Goal: Task Accomplishment & Management: Manage account settings

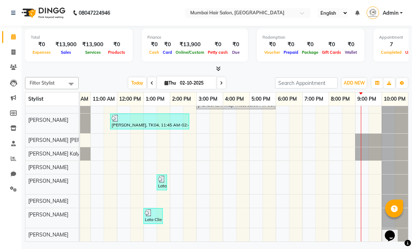
scroll to position [43, 45]
click at [303, 214] on div "[PERSON_NAME], TK01, 01:45 PM-04:45 PM, Nanoplastia OP Soni, TK06, 05:30 PM-06:…" at bounding box center [223, 154] width 371 height 173
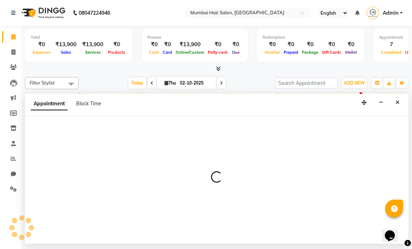
select select "90526"
select select "1140"
select select "tentative"
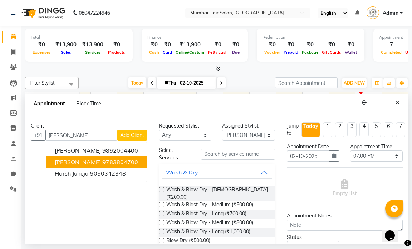
click at [77, 162] on span "[PERSON_NAME]" at bounding box center [78, 161] width 46 height 7
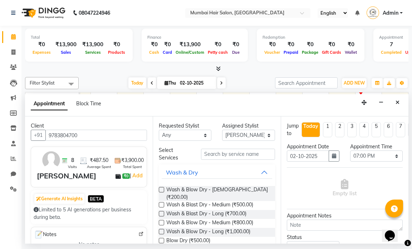
type input "9783804700"
click at [225, 156] on input "text" at bounding box center [238, 153] width 74 height 11
click at [250, 131] on select "Select [PERSON_NAME] [PERSON_NAME] [PERSON_NAME] [PERSON_NAME] Mohd [PERSON_NAM…" at bounding box center [248, 134] width 53 height 11
select select "88916"
click at [222, 129] on select "Select [PERSON_NAME] [PERSON_NAME] [PERSON_NAME] [PERSON_NAME] Mohd [PERSON_NAM…" at bounding box center [248, 134] width 53 height 11
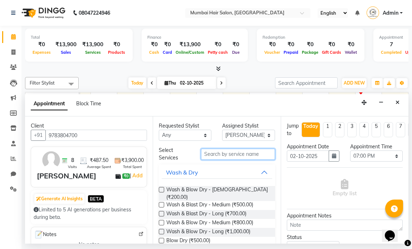
click at [227, 157] on input "text" at bounding box center [238, 153] width 74 height 11
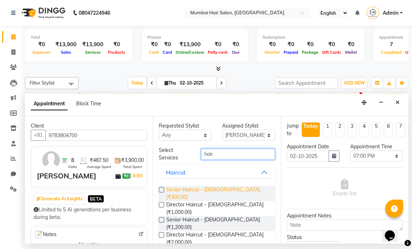
type input "hair"
click at [213, 189] on span "Senior Haircut - [DEMOGRAPHIC_DATA] (₹300.00)" at bounding box center [217, 193] width 103 height 15
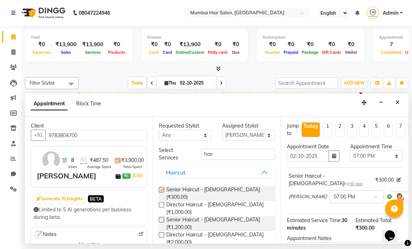
checkbox input "false"
drag, startPoint x: 219, startPoint y: 155, endPoint x: 186, endPoint y: 153, distance: 33.4
click at [186, 153] on div "Select Services hair" at bounding box center [216, 153] width 127 height 15
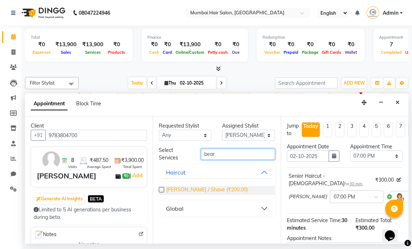
type input "bear"
click at [181, 191] on span "[PERSON_NAME] / Shave (₹200.00)" at bounding box center [207, 190] width 82 height 9
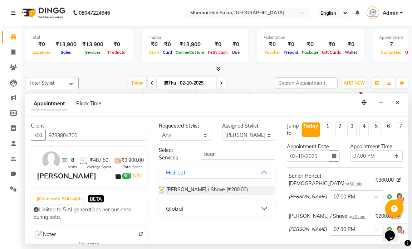
checkbox input "false"
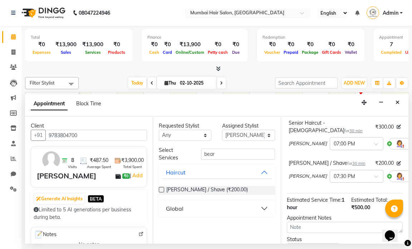
scroll to position [113, 0]
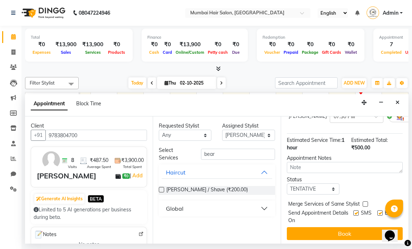
click at [377, 210] on label at bounding box center [379, 212] width 5 height 5
click at [377, 211] on input "checkbox" at bounding box center [379, 213] width 5 height 5
checkbox input "false"
click at [353, 210] on label at bounding box center [355, 212] width 5 height 5
click at [353, 211] on input "checkbox" at bounding box center [355, 213] width 5 height 5
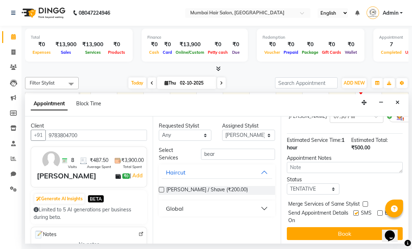
checkbox input "false"
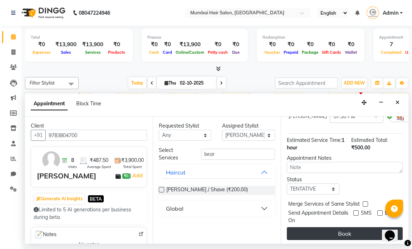
click at [346, 227] on button "Book" at bounding box center [345, 233] width 116 height 13
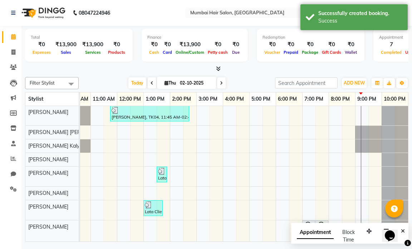
scroll to position [51, 0]
click at [402, 223] on div "Opens Chat This icon Opens the chat window." at bounding box center [393, 223] width 17 height 0
click at [406, 233] on button "Close" at bounding box center [403, 230] width 10 height 11
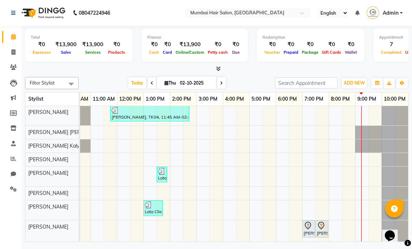
drag, startPoint x: 410, startPoint y: 245, endPoint x: 265, endPoint y: 84, distance: 216.3
click at [265, 84] on div "Today Thu 02-10-2025" at bounding box center [176, 83] width 189 height 11
click at [305, 201] on div "[PERSON_NAME], TK01, 01:45 PM-04:45 PM, Nanoplastia OP Soni, TK06, 05:30 PM-06:…" at bounding box center [223, 150] width 371 height 181
select select "90526"
select select "1140"
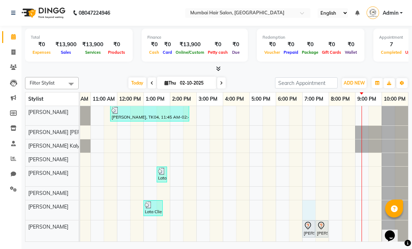
select select "tentative"
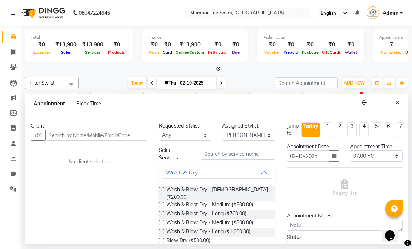
click at [398, 105] on button "Close" at bounding box center [397, 102] width 10 height 11
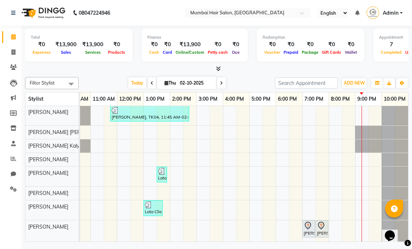
click at [325, 202] on div "[PERSON_NAME], TK01, 01:45 PM-04:45 PM, Nanoplastia OP Soni, TK06, 05:30 PM-06:…" at bounding box center [223, 150] width 371 height 181
select select "90526"
select select "1170"
select select "tentative"
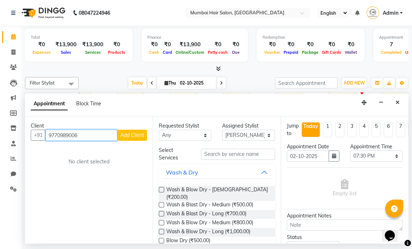
type input "9770989006"
click at [126, 141] on div "Client [PHONE_NUMBER] Add Client No client selected" at bounding box center [89, 179] width 128 height 127
click at [129, 136] on span "Add Client" at bounding box center [132, 135] width 24 height 6
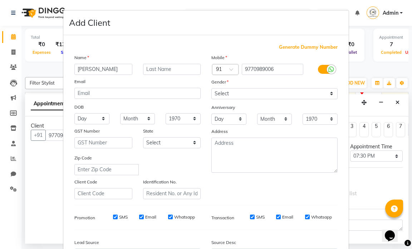
type input "[PERSON_NAME]"
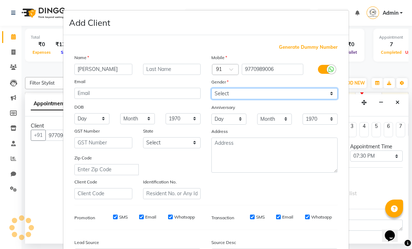
click at [232, 98] on select "Select [DEMOGRAPHIC_DATA] [DEMOGRAPHIC_DATA] Other Prefer Not To Say" at bounding box center [274, 93] width 126 height 11
select select "[DEMOGRAPHIC_DATA]"
click at [211, 88] on select "Select [DEMOGRAPHIC_DATA] [DEMOGRAPHIC_DATA] Other Prefer Not To Say" at bounding box center [274, 93] width 126 height 11
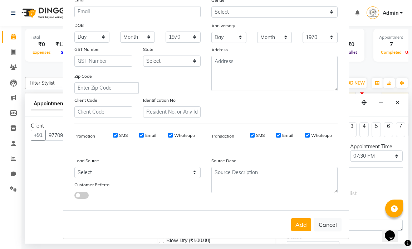
drag, startPoint x: 294, startPoint y: 222, endPoint x: 294, endPoint y: 219, distance: 3.6
click at [295, 223] on button "Add" at bounding box center [301, 224] width 20 height 13
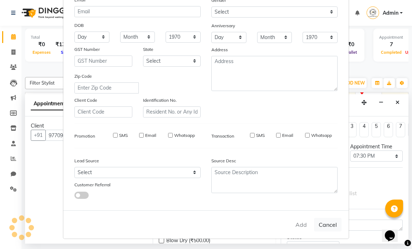
select select
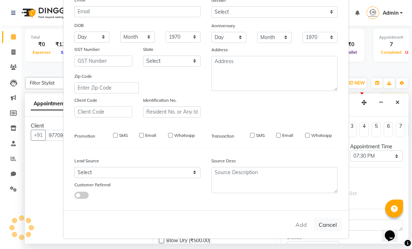
select select
checkbox input "false"
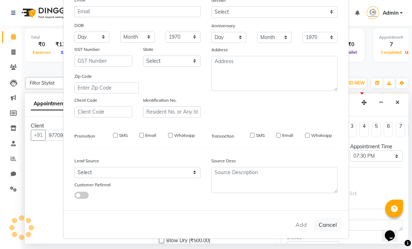
checkbox input "false"
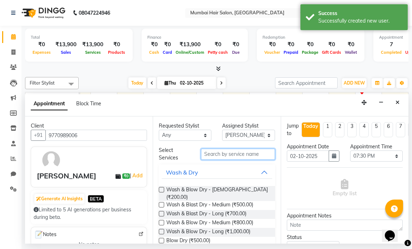
click at [231, 154] on input "text" at bounding box center [238, 153] width 74 height 11
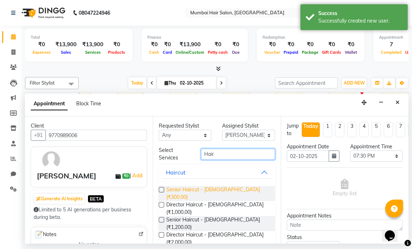
type input "Hair"
click at [201, 186] on span "Senior Haircut - [DEMOGRAPHIC_DATA] (₹300.00)" at bounding box center [217, 193] width 103 height 15
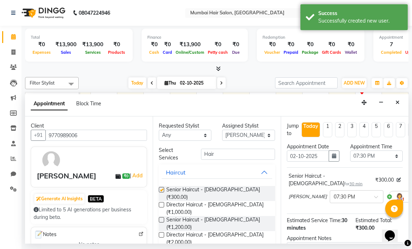
checkbox input "false"
drag, startPoint x: 218, startPoint y: 154, endPoint x: 177, endPoint y: 150, distance: 40.9
click at [177, 150] on div "Select Services Hair" at bounding box center [216, 153] width 127 height 15
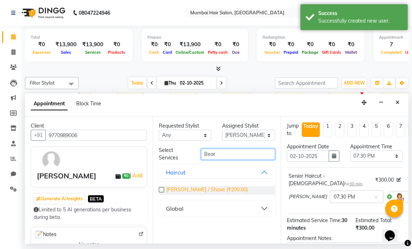
type input "Bear"
click at [183, 188] on span "[PERSON_NAME] / Shave (₹200.00)" at bounding box center [207, 190] width 82 height 9
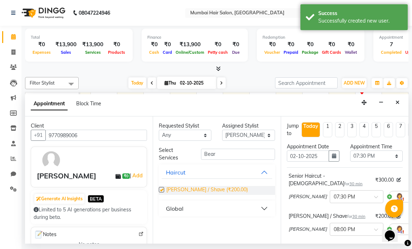
checkbox input "false"
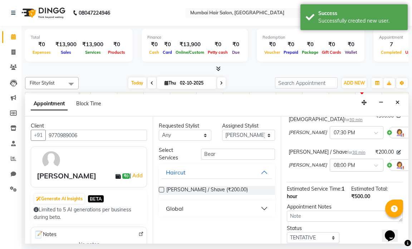
scroll to position [115, 0]
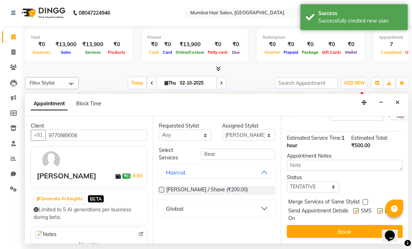
click at [377, 208] on label at bounding box center [379, 210] width 5 height 5
click at [377, 209] on input "checkbox" at bounding box center [379, 211] width 5 height 5
checkbox input "false"
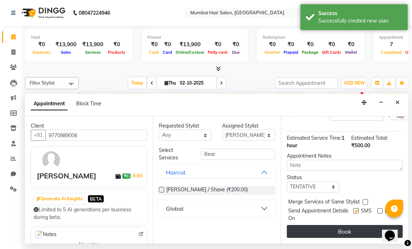
click at [352, 225] on button "Book" at bounding box center [345, 231] width 116 height 13
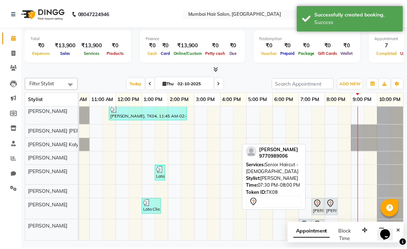
scroll to position [52, 0]
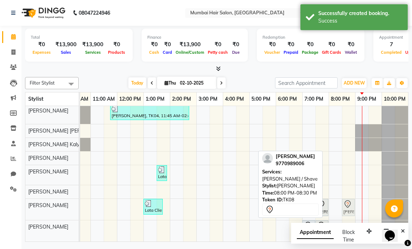
drag, startPoint x: 335, startPoint y: 201, endPoint x: 348, endPoint y: 203, distance: 13.3
click at [38, 203] on div "Lata Client, TK05, 01:00 PM-01:45 PM, Wash & Blast Dry - [PERSON_NAME], TK08, 0…" at bounding box center [38, 209] width 0 height 21
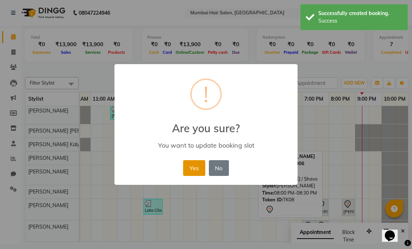
click at [200, 172] on button "Yes" at bounding box center [194, 168] width 22 height 16
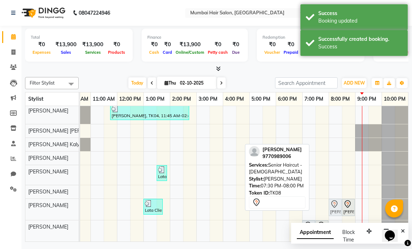
drag, startPoint x: 322, startPoint y: 204, endPoint x: 330, endPoint y: 204, distance: 8.2
click at [38, 204] on div "Lata Client, TK05, 01:00 PM-01:45 PM, Wash & Blast Dry - [PERSON_NAME], TK08, 0…" at bounding box center [38, 209] width 0 height 21
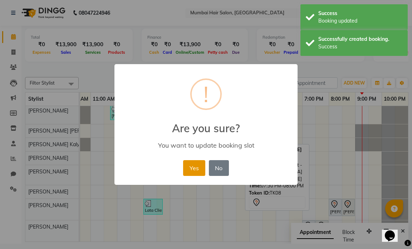
click at [196, 165] on button "Yes" at bounding box center [194, 168] width 22 height 16
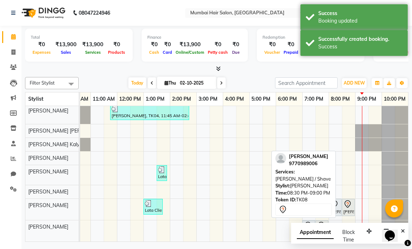
click at [343, 200] on div "[PERSON_NAME], TK08, 08:30 PM-09:00 PM, [PERSON_NAME] / Shave" at bounding box center [348, 207] width 11 height 15
click at [345, 201] on icon at bounding box center [347, 204] width 6 height 8
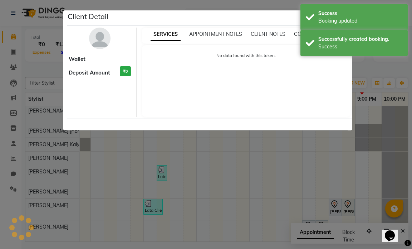
select select "7"
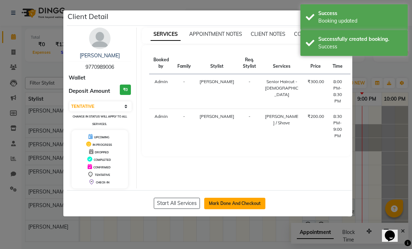
click at [232, 202] on button "Mark Done And Checkout" at bounding box center [234, 202] width 61 height 11
select select "service"
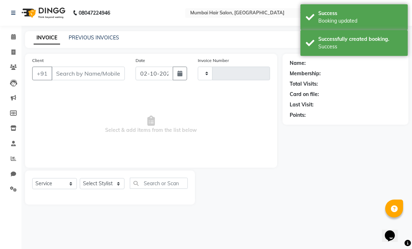
type input "1508"
select select "7487"
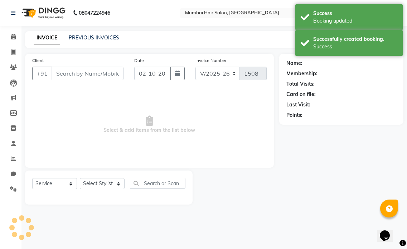
type input "9770989006"
select select "90526"
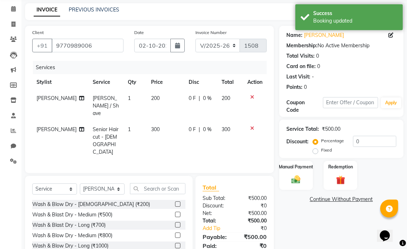
scroll to position [54, 0]
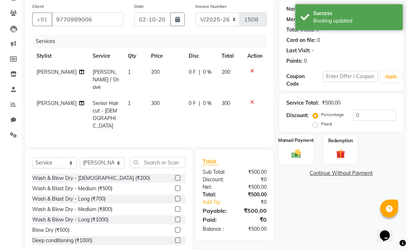
click at [289, 156] on img at bounding box center [295, 153] width 15 height 11
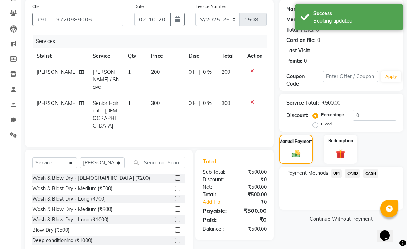
click at [337, 174] on span "UPI" at bounding box center [336, 173] width 11 height 8
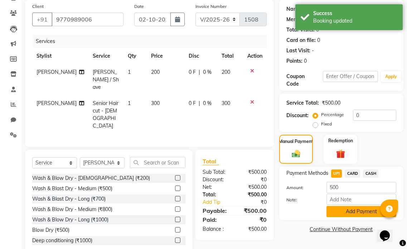
click at [339, 207] on button "Add Payment" at bounding box center [361, 211] width 70 height 11
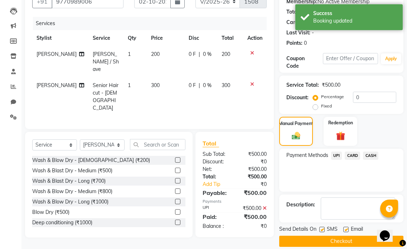
scroll to position [80, 0]
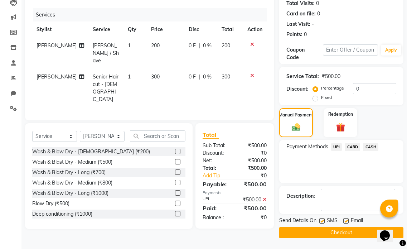
click at [345, 219] on label at bounding box center [345, 220] width 5 height 5
click at [345, 219] on input "checkbox" at bounding box center [345, 221] width 5 height 5
checkbox input "false"
click at [322, 230] on button "Checkout" at bounding box center [341, 232] width 124 height 11
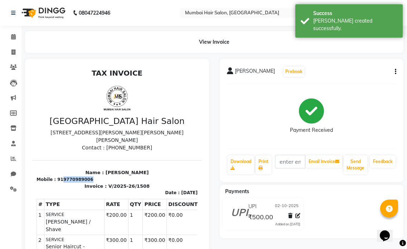
drag, startPoint x: 84, startPoint y: 178, endPoint x: 60, endPoint y: 178, distance: 24.7
click at [60, 178] on div "Mobile : 919770989006" at bounding box center [116, 179] width 161 height 6
copy div "9770989006"
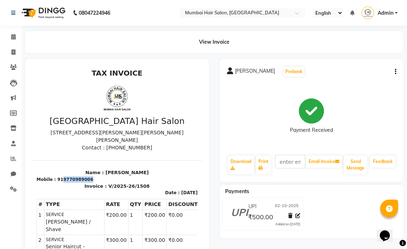
copy div "9770989006"
click at [14, 37] on icon at bounding box center [13, 36] width 5 height 5
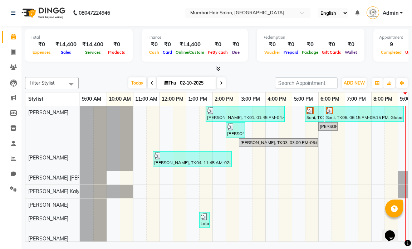
click at [176, 82] on span "Thu" at bounding box center [170, 82] width 15 height 5
select select "10"
select select "2025"
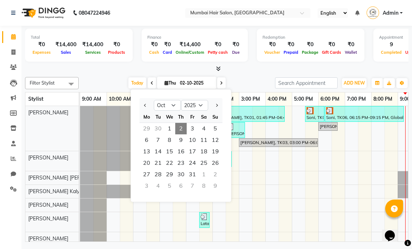
click at [243, 80] on div "[DATE] [DATE] Jan Feb Mar Apr May Jun [DATE] Aug Sep Oct Nov [DATE] 2016 2017 2…" at bounding box center [176, 83] width 189 height 11
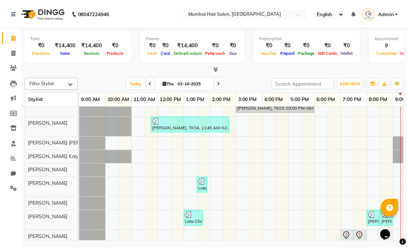
scroll to position [51, 0]
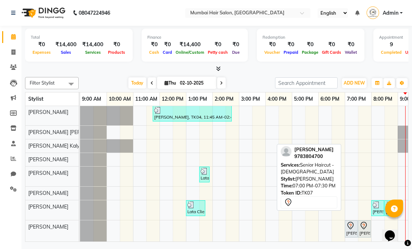
click at [356, 225] on div "[PERSON_NAME], TK07, 07:00 PM-07:30 PM, Senior Haircut - [DEMOGRAPHIC_DATA]" at bounding box center [351, 228] width 11 height 15
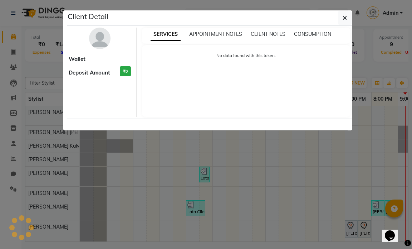
select select "7"
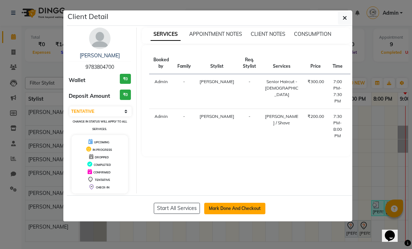
click at [240, 208] on button "Mark Done And Checkout" at bounding box center [234, 207] width 61 height 11
select select "7487"
select select "service"
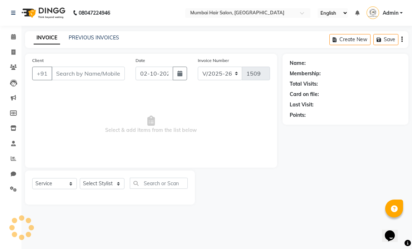
type input "9783804700"
select select "88916"
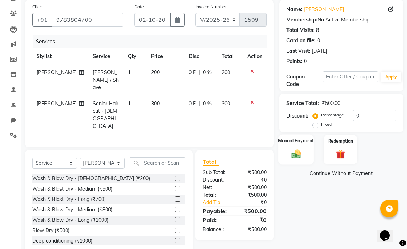
scroll to position [54, 0]
click at [300, 152] on img at bounding box center [295, 153] width 15 height 11
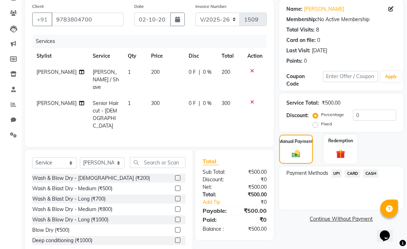
click at [337, 172] on span "UPI" at bounding box center [336, 173] width 11 height 8
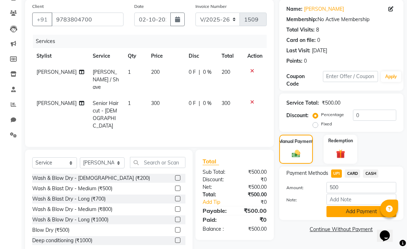
click at [344, 210] on button "Add Payment" at bounding box center [361, 211] width 70 height 11
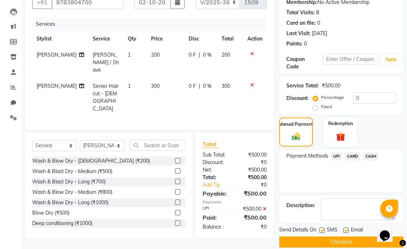
scroll to position [80, 0]
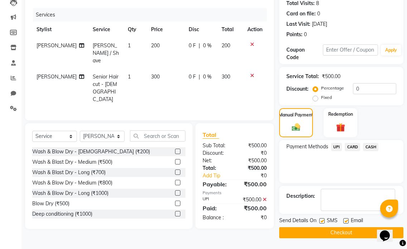
click at [346, 219] on label at bounding box center [345, 220] width 5 height 5
click at [346, 219] on input "checkbox" at bounding box center [345, 221] width 5 height 5
checkbox input "false"
click at [322, 220] on label at bounding box center [321, 220] width 5 height 5
click at [322, 220] on input "checkbox" at bounding box center [321, 221] width 5 height 5
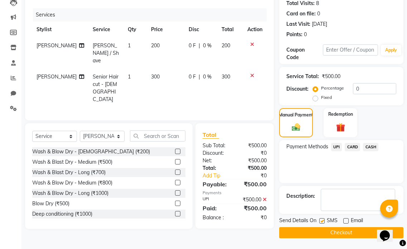
checkbox input "false"
click at [330, 234] on button "Checkout" at bounding box center [341, 232] width 124 height 11
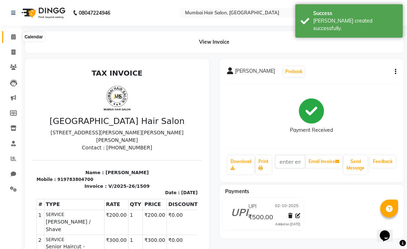
drag, startPoint x: 13, startPoint y: 36, endPoint x: 37, endPoint y: 41, distance: 24.8
click at [13, 36] on icon at bounding box center [13, 36] width 5 height 5
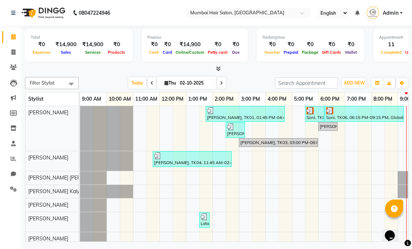
click at [221, 81] on icon at bounding box center [221, 83] width 3 height 4
type input "03-10-2025"
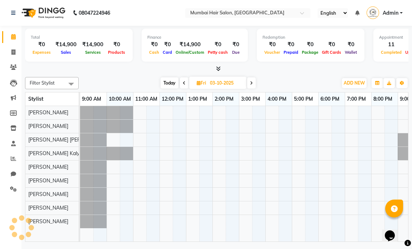
scroll to position [0, 43]
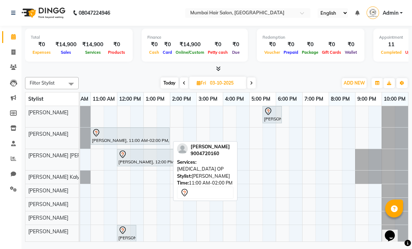
click at [103, 135] on div at bounding box center [130, 132] width 76 height 9
select select "7"
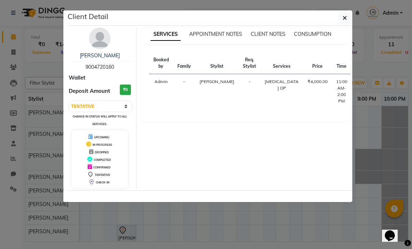
drag, startPoint x: 118, startPoint y: 68, endPoint x: 84, endPoint y: 66, distance: 34.0
click at [83, 63] on div "[PERSON_NAME] 9004720160" at bounding box center [100, 61] width 62 height 19
copy span "9004720160"
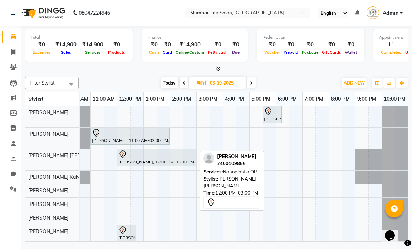
click at [153, 163] on div "[PERSON_NAME], 12:00 PM-03:00 PM, Nanoplastia OP" at bounding box center [157, 157] width 78 height 15
select select "7"
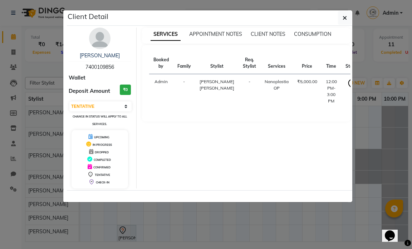
drag, startPoint x: 116, startPoint y: 65, endPoint x: 77, endPoint y: 65, distance: 38.6
click at [77, 65] on div "[PERSON_NAME] 7400109856" at bounding box center [100, 61] width 62 height 19
copy span "7400109856"
click at [342, 20] on button "button" at bounding box center [345, 18] width 14 height 14
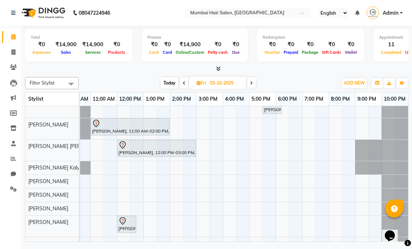
scroll to position [24, 0]
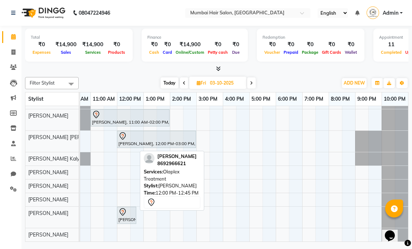
click at [127, 213] on div "[PERSON_NAME], 12:00 PM-12:45 PM, Olaplex Treatment" at bounding box center [127, 214] width 18 height 15
select select "7"
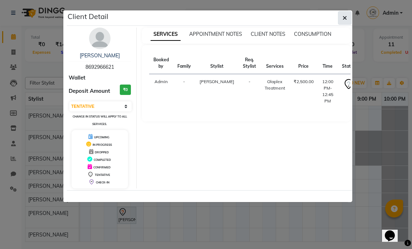
click at [343, 20] on icon "button" at bounding box center [345, 18] width 4 height 6
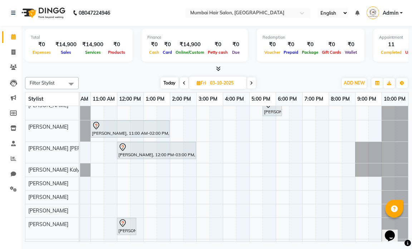
scroll to position [0, 0]
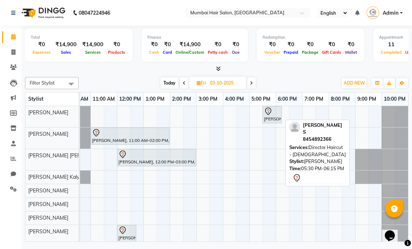
click at [271, 115] on icon at bounding box center [268, 111] width 9 height 9
select select "7"
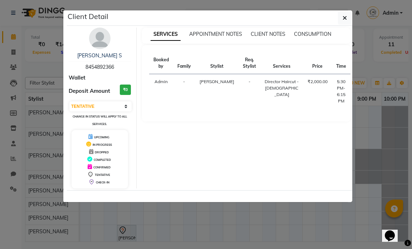
drag, startPoint x: 117, startPoint y: 65, endPoint x: 80, endPoint y: 66, distance: 37.6
click at [80, 66] on div "[PERSON_NAME] S 8454892366" at bounding box center [100, 61] width 62 height 19
copy span "8454892366"
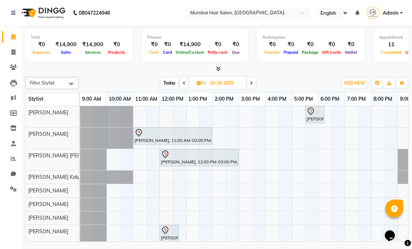
click at [185, 82] on span at bounding box center [184, 82] width 9 height 11
type input "02-10-2025"
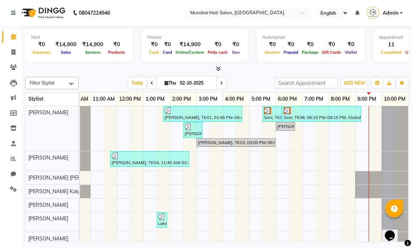
click at [361, 161] on div "[PERSON_NAME], TK01, 01:45 PM-04:45 PM, Nanoplastia OP Soni, TK06, 05:30 PM-06:…" at bounding box center [223, 195] width 371 height 179
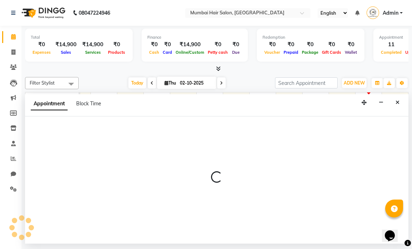
select select "66012"
select select "1260"
select select "tentative"
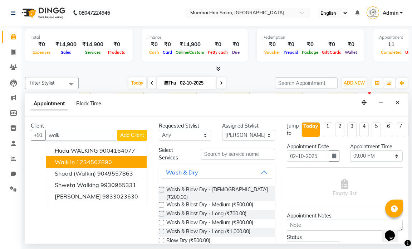
click at [114, 163] on button "Walk In 1234567890" at bounding box center [96, 161] width 101 height 11
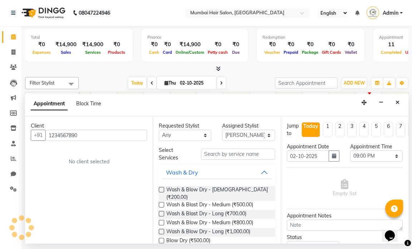
type input "1234567890"
click at [231, 155] on input "text" at bounding box center [238, 153] width 74 height 11
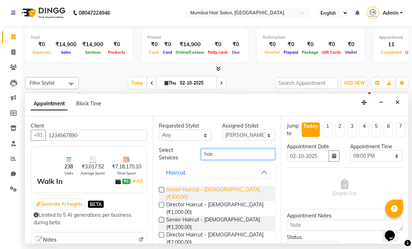
type input "hair"
click at [211, 190] on span "Senior Haircut - [DEMOGRAPHIC_DATA] (₹300.00)" at bounding box center [217, 193] width 103 height 15
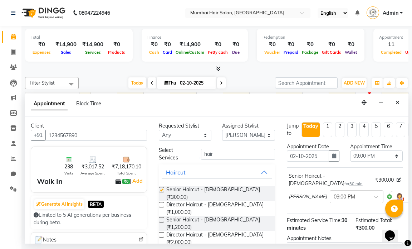
checkbox input "false"
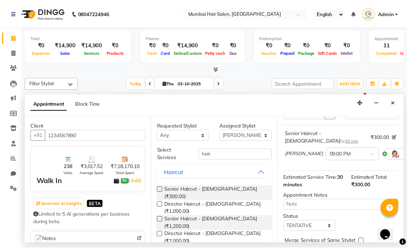
scroll to position [81, 0]
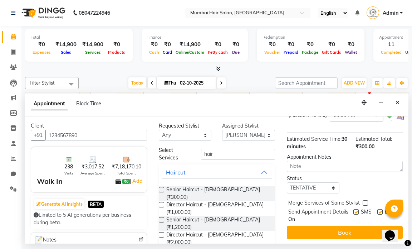
click at [377, 209] on label at bounding box center [379, 211] width 5 height 5
click at [377, 210] on input "checkbox" at bounding box center [379, 212] width 5 height 5
checkbox input "false"
click at [353, 209] on label at bounding box center [355, 211] width 5 height 5
click at [353, 210] on input "checkbox" at bounding box center [355, 212] width 5 height 5
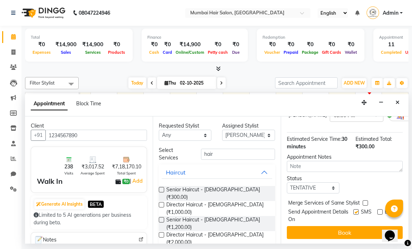
checkbox input "false"
click at [346, 219] on div "Jump to [DATE] 1 2 3 4 5 6 7 8 Weeks Appointment Date [DATE] Appointment Time S…" at bounding box center [345, 179] width 128 height 127
click at [349, 228] on button "Book" at bounding box center [345, 232] width 116 height 13
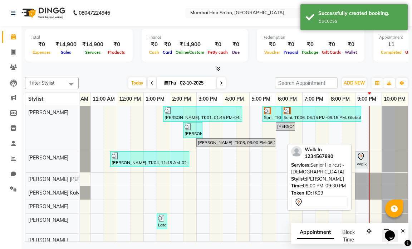
click at [363, 159] on icon at bounding box center [361, 156] width 9 height 9
select select "7"
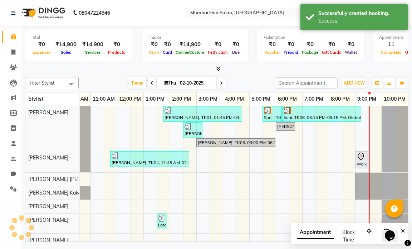
click at [364, 160] on icon at bounding box center [361, 156] width 9 height 9
select select "7"
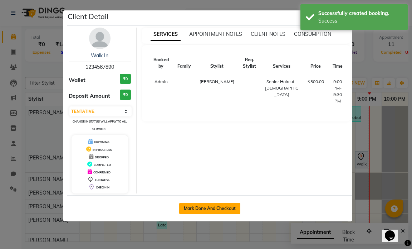
click at [235, 205] on button "Mark Done And Checkout" at bounding box center [209, 207] width 61 height 11
select select "service"
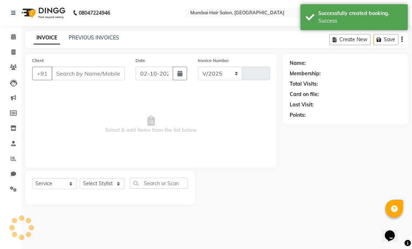
select select "7487"
type input "1510"
type input "1234567890"
select select "66012"
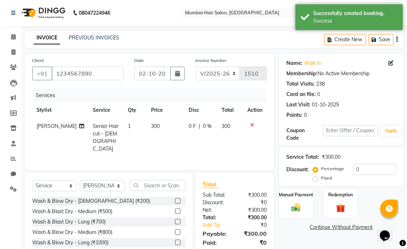
drag, startPoint x: 188, startPoint y: 142, endPoint x: 194, endPoint y: 138, distance: 6.4
click at [188, 142] on div "Services Stylist Service Qty Price Disc Total Action [PERSON_NAME] Senior Hairc…" at bounding box center [149, 126] width 234 height 74
click at [186, 131] on td "0 F | 0 %" at bounding box center [200, 137] width 33 height 39
select select "66012"
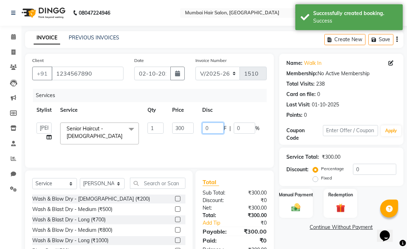
drag, startPoint x: 208, startPoint y: 128, endPoint x: 202, endPoint y: 127, distance: 5.8
click at [202, 127] on input "0" at bounding box center [212, 127] width 21 height 11
type input "100"
click at [204, 142] on div "Services Stylist Service Qty Price Disc Total Action [PERSON_NAME] [PERSON_NAME…" at bounding box center [149, 125] width 234 height 72
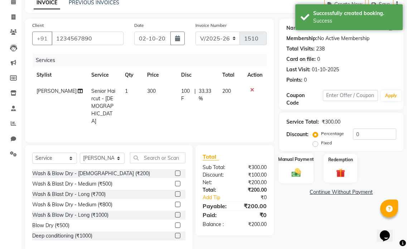
scroll to position [38, 0]
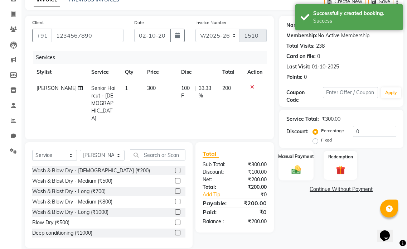
click at [297, 165] on img at bounding box center [295, 169] width 15 height 11
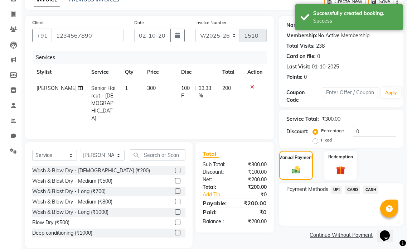
click at [339, 188] on span "UPI" at bounding box center [336, 189] width 11 height 8
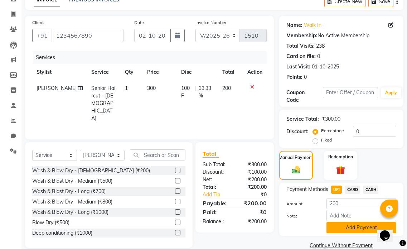
click at [343, 227] on button "Add Payment" at bounding box center [361, 227] width 70 height 11
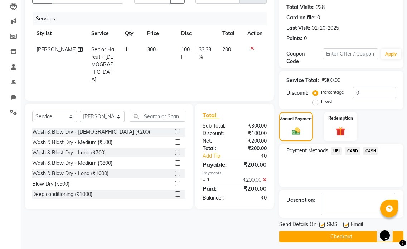
scroll to position [80, 0]
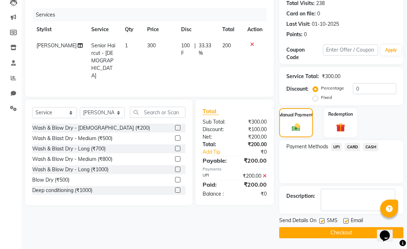
click at [344, 220] on label at bounding box center [345, 220] width 5 height 5
click at [344, 220] on input "checkbox" at bounding box center [345, 221] width 5 height 5
checkbox input "false"
drag, startPoint x: 322, startPoint y: 219, endPoint x: 323, endPoint y: 232, distance: 12.9
click at [322, 219] on label at bounding box center [321, 220] width 5 height 5
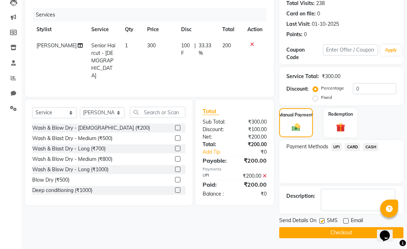
click at [322, 219] on input "checkbox" at bounding box center [321, 221] width 5 height 5
checkbox input "false"
click at [324, 235] on button "Checkout" at bounding box center [341, 232] width 124 height 11
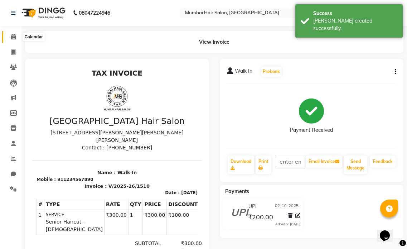
click at [13, 35] on icon at bounding box center [13, 36] width 5 height 5
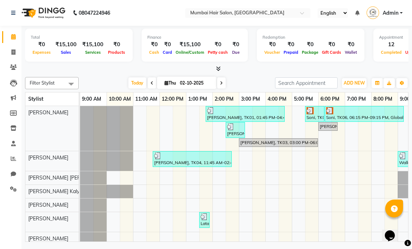
click at [227, 143] on div "[PERSON_NAME], TK01, 01:45 PM-04:45 PM, Nanoplastia OP Soni, TK06, 05:30 PM-06:…" at bounding box center [265, 195] width 371 height 179
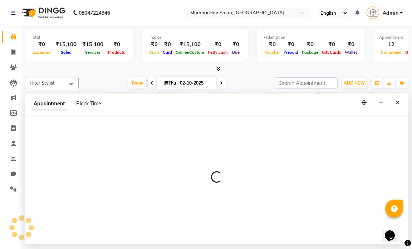
select select "66010"
select select "870"
select select "tentative"
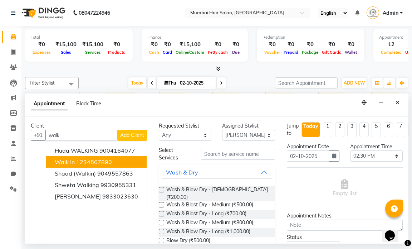
click at [112, 158] on ngb-highlight "1234567890" at bounding box center [94, 161] width 36 height 7
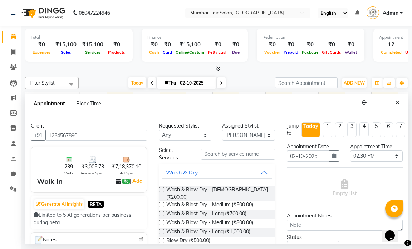
type input "1234567890"
click at [213, 155] on input "text" at bounding box center [238, 153] width 74 height 11
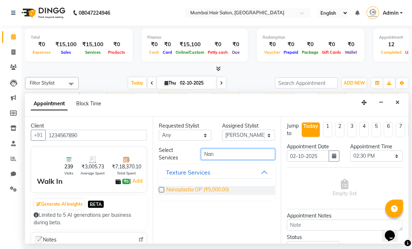
type input "Nan"
click at [185, 188] on span "Nanoplastia OP (₹5,000.00)" at bounding box center [197, 190] width 63 height 9
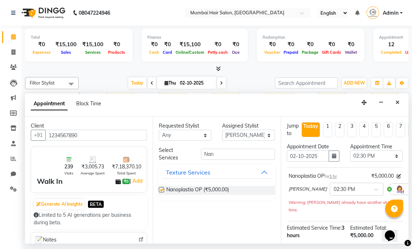
checkbox input "false"
drag, startPoint x: 217, startPoint y: 155, endPoint x: 196, endPoint y: 152, distance: 21.0
click at [197, 152] on div "Nan" at bounding box center [238, 153] width 84 height 11
type input "nan"
click at [197, 187] on span "Nanoplastia OP (₹5,000.00)" at bounding box center [197, 190] width 63 height 9
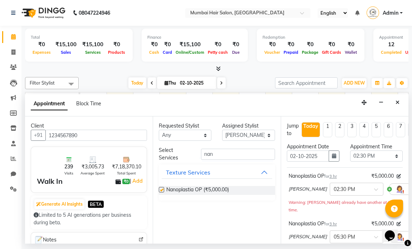
checkbox input "false"
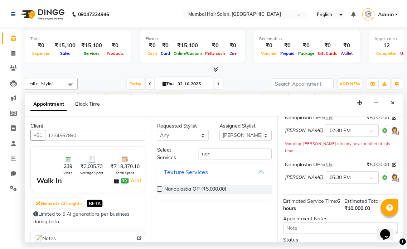
scroll to position [122, 0]
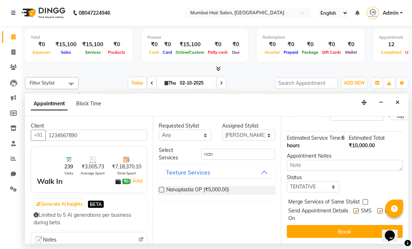
click at [377, 208] on label at bounding box center [379, 210] width 5 height 5
click at [377, 209] on input "checkbox" at bounding box center [379, 211] width 5 height 5
checkbox input "false"
click at [353, 208] on label at bounding box center [355, 210] width 5 height 5
click at [353, 209] on input "checkbox" at bounding box center [355, 211] width 5 height 5
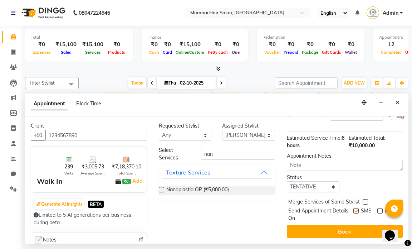
checkbox input "false"
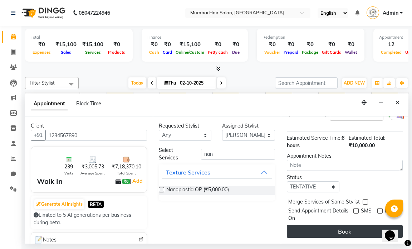
click at [348, 225] on button "Book" at bounding box center [345, 231] width 116 height 13
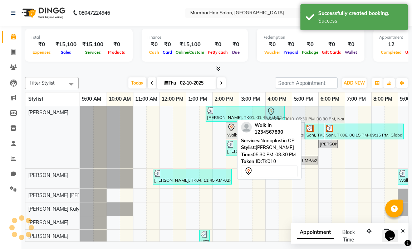
drag, startPoint x: 317, startPoint y: 116, endPoint x: 270, endPoint y: 117, distance: 46.2
click at [80, 117] on div "[PERSON_NAME], TK01, 01:45 PM-04:45 PM, Nanoplastia OP Walk In, TK10, 05:30 PM-…" at bounding box center [80, 137] width 0 height 62
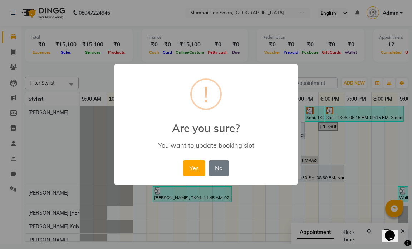
click at [199, 167] on button "Yes" at bounding box center [194, 168] width 22 height 16
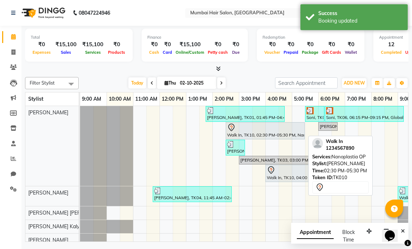
click at [243, 129] on div at bounding box center [265, 127] width 76 height 9
click at [252, 130] on div at bounding box center [265, 127] width 76 height 9
select select "7"
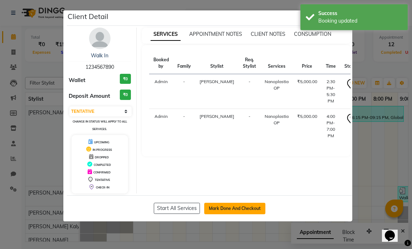
click at [219, 203] on button "Mark Done And Checkout" at bounding box center [234, 207] width 61 height 11
select select "service"
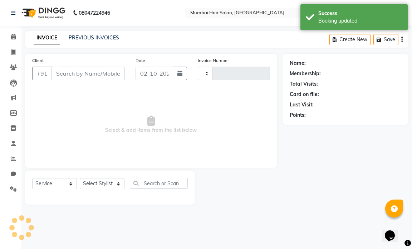
type input "1511"
select select "7487"
type input "1234567890"
select select "66010"
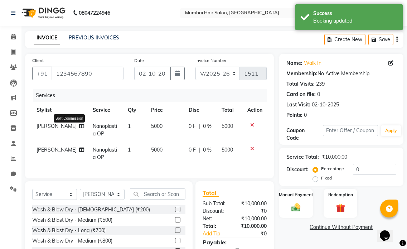
click at [79, 128] on icon at bounding box center [81, 125] width 5 height 5
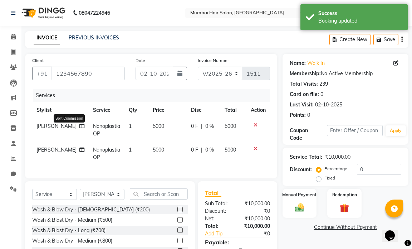
select select "66010"
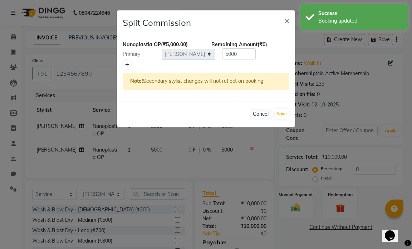
click at [129, 64] on link at bounding box center [127, 64] width 8 height 9
type input "2500"
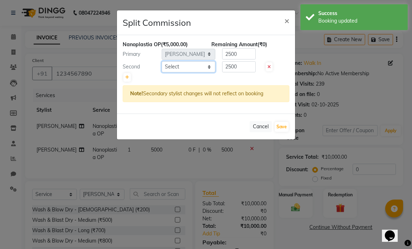
click at [182, 67] on select "Select [PERSON_NAME] [PERSON_NAME] [PERSON_NAME] [PERSON_NAME] Firdous [PERSON_…" at bounding box center [189, 66] width 54 height 11
select select "66012"
click at [162, 61] on select "Select [PERSON_NAME] [PERSON_NAME] [PERSON_NAME] [PERSON_NAME] Firdous [PERSON_…" at bounding box center [189, 66] width 54 height 11
drag, startPoint x: 263, startPoint y: 126, endPoint x: 252, endPoint y: 126, distance: 11.1
click at [263, 126] on button "Cancel" at bounding box center [261, 126] width 22 height 11
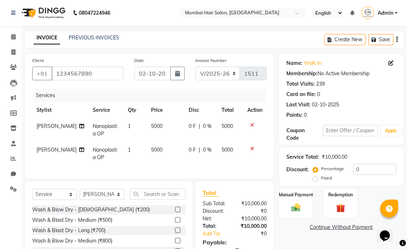
click at [171, 119] on td "5000" at bounding box center [165, 130] width 37 height 24
select select "66010"
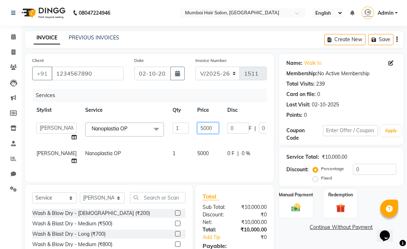
click at [197, 129] on input "5000" at bounding box center [207, 127] width 21 height 11
type input "6000"
click at [193, 139] on td "6000" at bounding box center [208, 131] width 30 height 27
select select "66010"
click at [197, 151] on span "5000" at bounding box center [202, 153] width 11 height 6
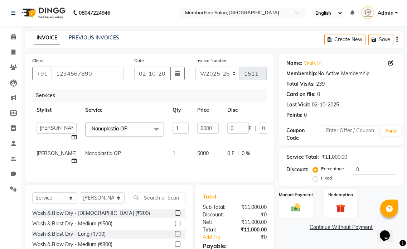
select select "66010"
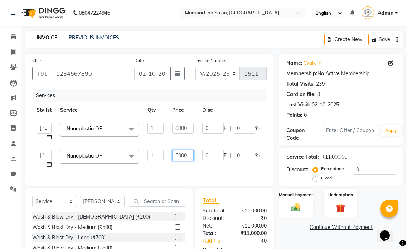
drag, startPoint x: 178, startPoint y: 155, endPoint x: 173, endPoint y: 155, distance: 4.7
click at [173, 155] on input "5000" at bounding box center [182, 155] width 21 height 11
type input "6000"
click at [175, 142] on td "6000" at bounding box center [183, 131] width 30 height 27
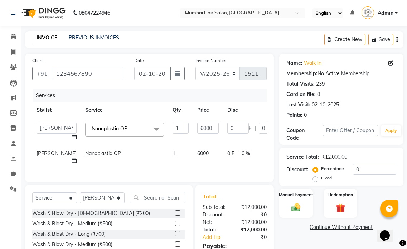
click at [44, 134] on td "[PERSON_NAME] [PERSON_NAME] [PERSON_NAME] [PERSON_NAME] Firdous [PERSON_NAME] M…" at bounding box center [56, 131] width 49 height 27
click at [72, 137] on icon at bounding box center [74, 136] width 5 height 5
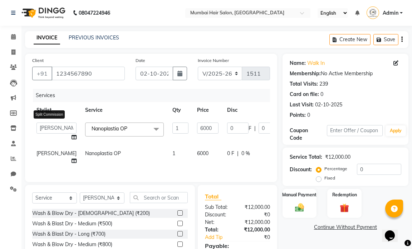
select select "66010"
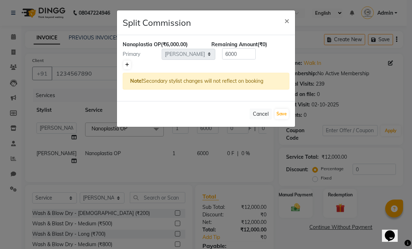
click at [127, 65] on icon at bounding box center [127, 65] width 4 height 4
type input "3000"
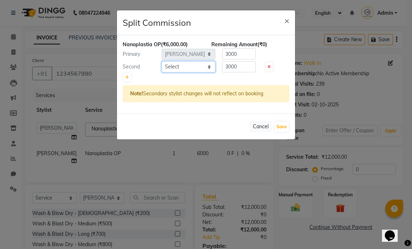
click at [186, 66] on select "Select [PERSON_NAME] [PERSON_NAME] [PERSON_NAME] [PERSON_NAME] Firdous [PERSON_…" at bounding box center [189, 66] width 54 height 11
select select "66012"
click at [162, 61] on select "Select [PERSON_NAME] [PERSON_NAME] [PERSON_NAME] [PERSON_NAME] Firdous [PERSON_…" at bounding box center [189, 66] width 54 height 11
click at [277, 127] on button "Save" at bounding box center [282, 127] width 14 height 10
select select "Select"
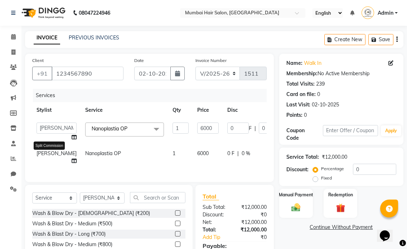
click at [72, 163] on icon at bounding box center [74, 160] width 5 height 5
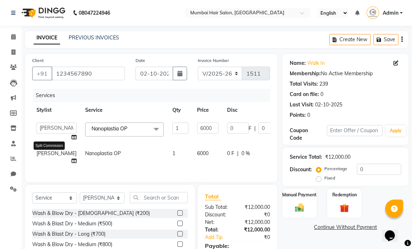
select select "66010"
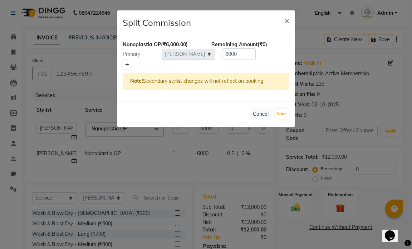
click at [125, 65] on icon at bounding box center [127, 65] width 4 height 4
type input "3000"
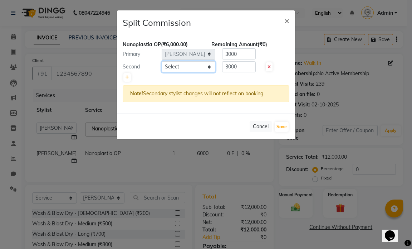
drag, startPoint x: 188, startPoint y: 68, endPoint x: 188, endPoint y: 71, distance: 3.6
click at [188, 67] on select "Select [PERSON_NAME] [PERSON_NAME] [PERSON_NAME] [PERSON_NAME] Firdous [PERSON_…" at bounding box center [189, 66] width 54 height 11
select select "90526"
click at [162, 61] on select "Select [PERSON_NAME] [PERSON_NAME] [PERSON_NAME] [PERSON_NAME] Firdous [PERSON_…" at bounding box center [189, 66] width 54 height 11
click at [279, 126] on button "Save" at bounding box center [282, 127] width 14 height 10
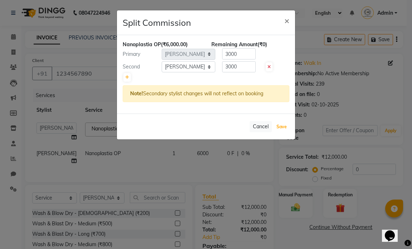
select select "Select"
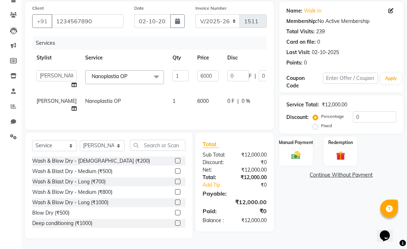
click at [193, 107] on td "6000" at bounding box center [208, 105] width 30 height 24
select select "66010"
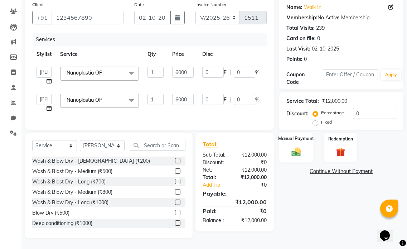
click at [302, 150] on img at bounding box center [295, 151] width 15 height 11
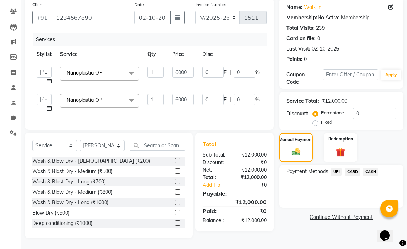
click at [336, 167] on span "UPI" at bounding box center [336, 171] width 11 height 8
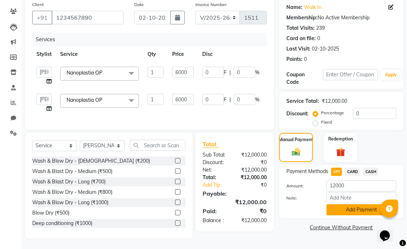
click at [338, 206] on button "Add Payment" at bounding box center [361, 209] width 70 height 11
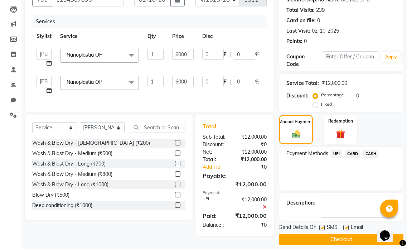
scroll to position [80, 0]
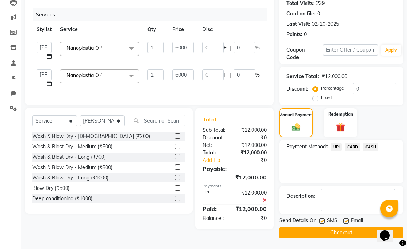
click at [344, 219] on label at bounding box center [345, 220] width 5 height 5
click at [344, 219] on input "checkbox" at bounding box center [345, 221] width 5 height 5
checkbox input "false"
click at [323, 221] on label at bounding box center [321, 220] width 5 height 5
click at [323, 221] on input "checkbox" at bounding box center [321, 221] width 5 height 5
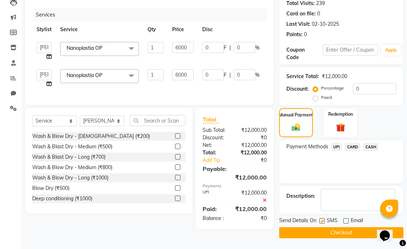
checkbox input "false"
click at [323, 229] on button "Checkout" at bounding box center [341, 232] width 124 height 11
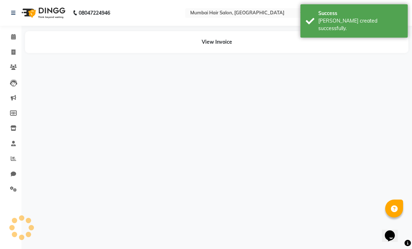
select select "66010"
select select "66012"
select select "66010"
select select "90526"
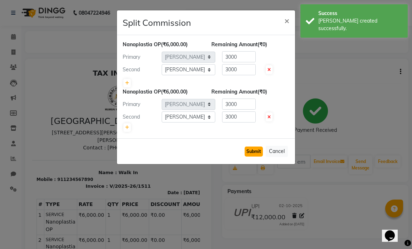
click at [253, 151] on button "Submit" at bounding box center [254, 151] width 18 height 10
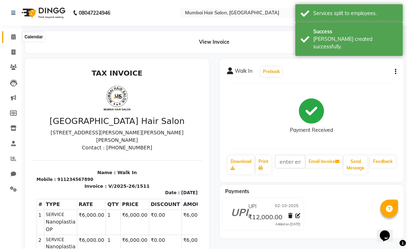
drag, startPoint x: 16, startPoint y: 38, endPoint x: 24, endPoint y: 39, distance: 8.8
click at [16, 38] on icon at bounding box center [13, 36] width 5 height 5
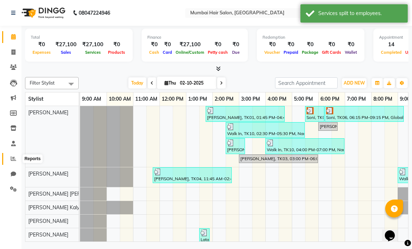
click at [11, 160] on icon at bounding box center [13, 158] width 5 height 5
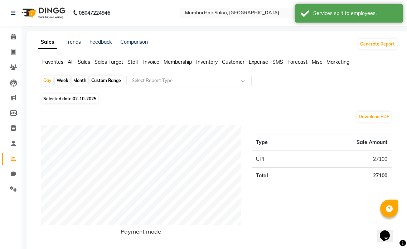
click at [76, 82] on div "Month" at bounding box center [80, 80] width 16 height 10
select select "10"
select select "2025"
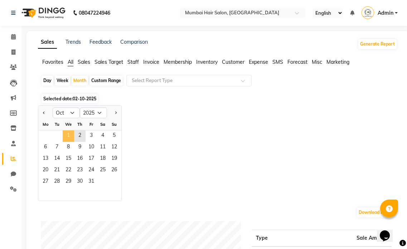
click at [68, 135] on span "1" at bounding box center [68, 135] width 11 height 11
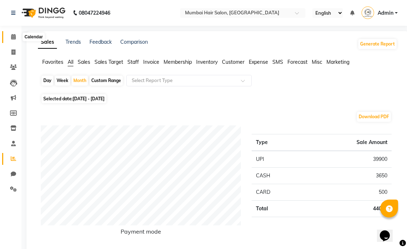
click at [13, 36] on icon at bounding box center [13, 36] width 5 height 5
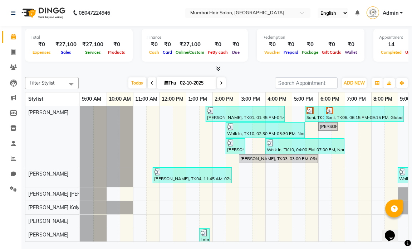
scroll to position [65, 0]
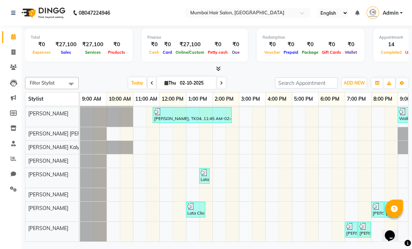
click at [151, 84] on icon at bounding box center [152, 83] width 3 height 4
type input "01-10-2025"
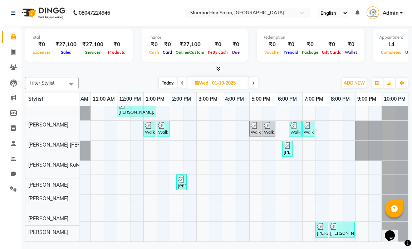
scroll to position [47, 0]
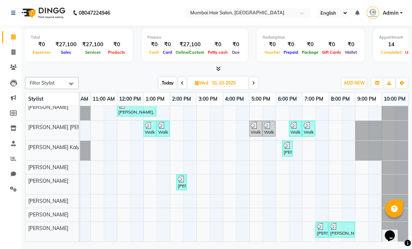
click at [214, 82] on input "01-10-2025" at bounding box center [228, 83] width 36 height 11
select select "10"
select select "2025"
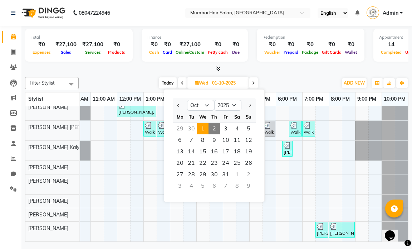
click at [202, 129] on span "1" at bounding box center [202, 128] width 11 height 11
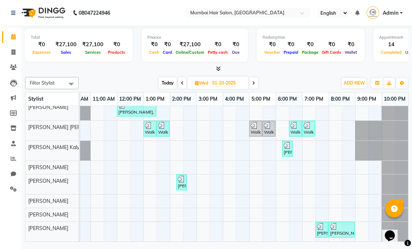
click at [211, 87] on input "01-10-2025" at bounding box center [228, 83] width 36 height 11
select select "10"
select select "2025"
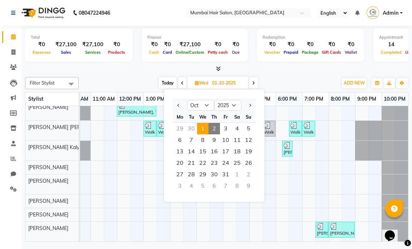
click at [216, 132] on span "2" at bounding box center [214, 128] width 11 height 11
type input "02-10-2025"
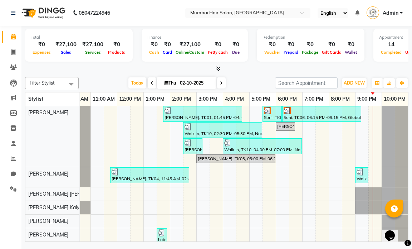
click at [244, 84] on div "Today Thu 02-10-2025" at bounding box center [176, 83] width 189 height 11
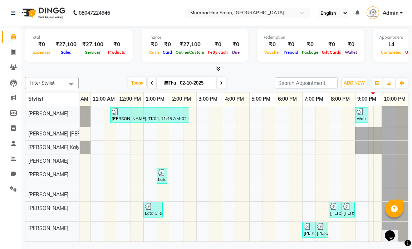
scroll to position [4, 43]
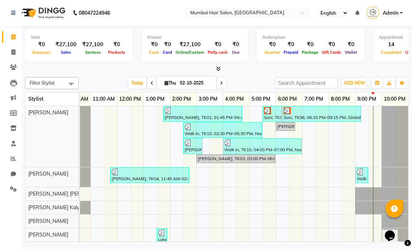
click at [178, 81] on input "02-10-2025" at bounding box center [196, 83] width 36 height 11
select select "10"
select select "2025"
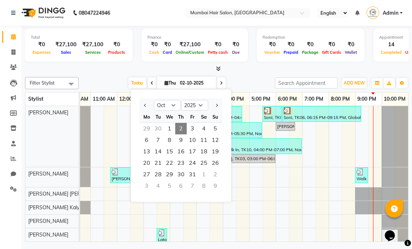
click at [180, 129] on span "2" at bounding box center [180, 128] width 11 height 11
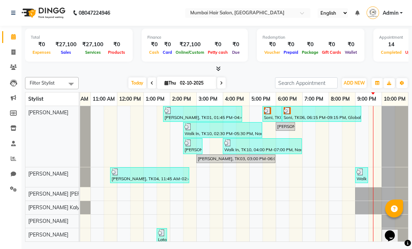
click at [185, 83] on input "02-10-2025" at bounding box center [196, 83] width 36 height 11
select select "10"
select select "2025"
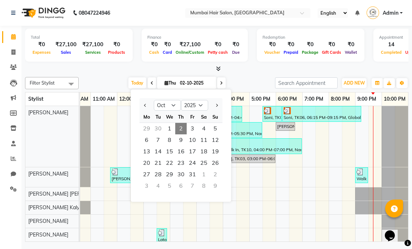
click at [178, 128] on span "2" at bounding box center [180, 128] width 11 height 11
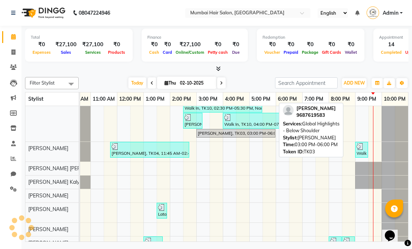
scroll to position [0, 0]
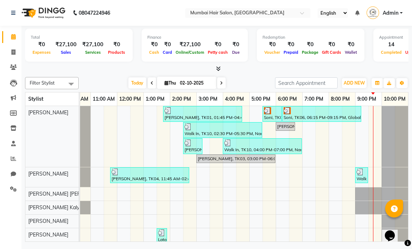
click at [190, 83] on input "02-10-2025" at bounding box center [196, 83] width 36 height 11
select select "10"
select select "2025"
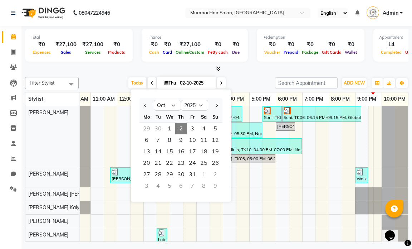
click at [180, 126] on span "2" at bounding box center [180, 128] width 11 height 11
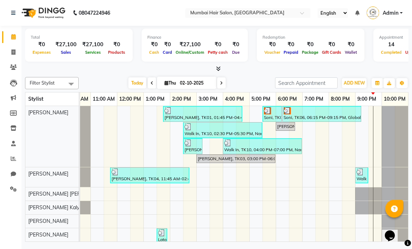
click at [230, 84] on div "Today Thu 02-10-2025" at bounding box center [176, 83] width 189 height 11
click at [202, 83] on input "02-10-2025" at bounding box center [196, 83] width 36 height 11
select select "10"
select select "2025"
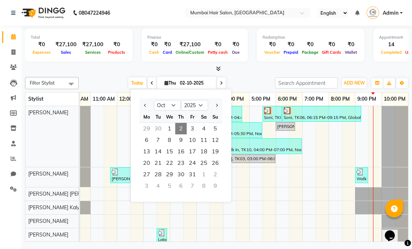
click at [179, 128] on span "2" at bounding box center [180, 128] width 11 height 11
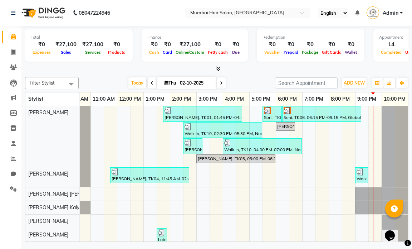
click at [195, 85] on input "02-10-2025" at bounding box center [196, 83] width 36 height 11
select select "10"
select select "2025"
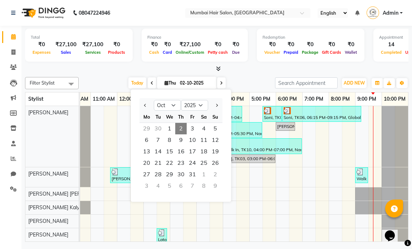
click at [182, 129] on span "2" at bounding box center [180, 128] width 11 height 11
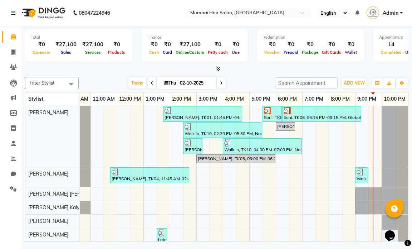
click at [178, 84] on input "02-10-2025" at bounding box center [196, 83] width 36 height 11
select select "10"
select select "2025"
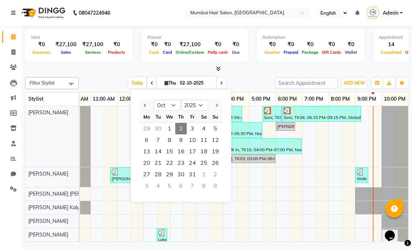
click at [182, 127] on span "2" at bounding box center [180, 128] width 11 height 11
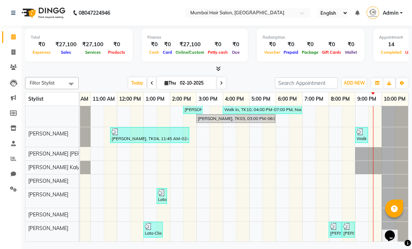
scroll to position [65, 0]
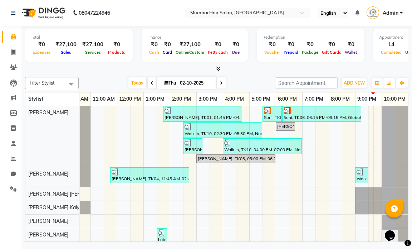
click at [185, 81] on input "02-10-2025" at bounding box center [196, 83] width 36 height 11
select select "10"
select select "2025"
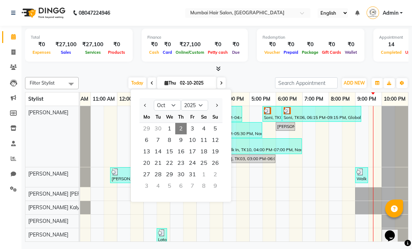
click at [184, 127] on span "2" at bounding box center [180, 128] width 11 height 11
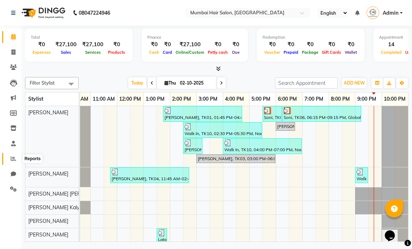
click at [13, 158] on icon at bounding box center [13, 158] width 5 height 5
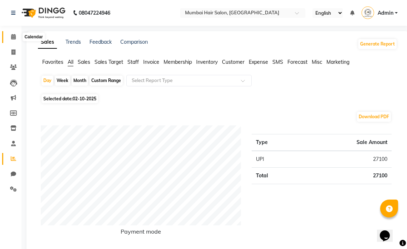
click at [11, 34] on icon at bounding box center [13, 36] width 5 height 5
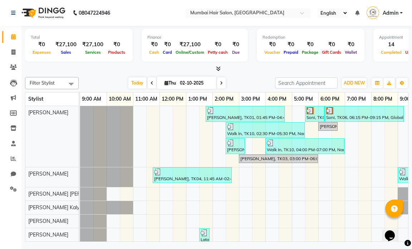
click at [191, 83] on input "02-10-2025" at bounding box center [196, 83] width 36 height 11
select select "10"
select select "2025"
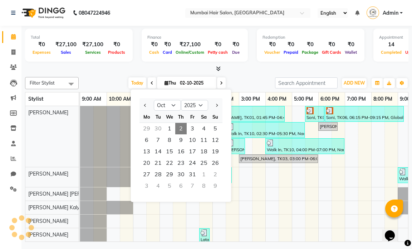
click at [183, 129] on span "2" at bounding box center [180, 128] width 11 height 11
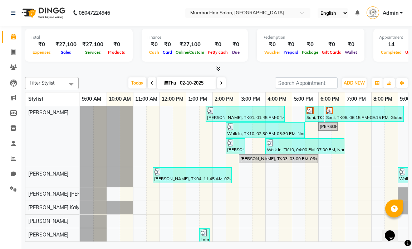
click at [230, 83] on div "Today Thu 02-10-2025" at bounding box center [176, 83] width 189 height 11
click at [200, 83] on input "02-10-2025" at bounding box center [196, 83] width 36 height 11
select select "10"
select select "2025"
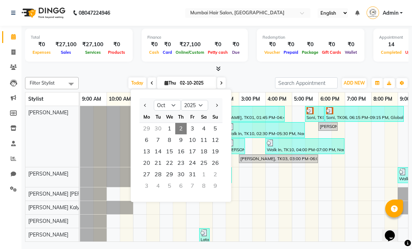
click at [180, 126] on span "2" at bounding box center [180, 128] width 11 height 11
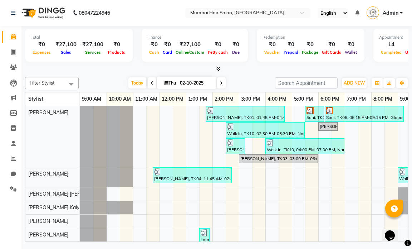
click at [240, 82] on div "Today Thu 02-10-2025" at bounding box center [176, 83] width 189 height 11
click at [190, 80] on input "02-10-2025" at bounding box center [196, 83] width 36 height 11
select select "10"
select select "2025"
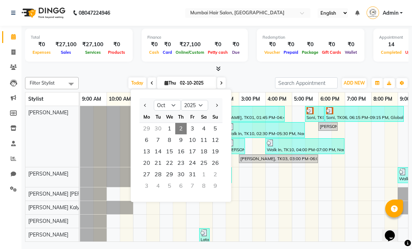
click at [182, 123] on span "2" at bounding box center [180, 128] width 11 height 11
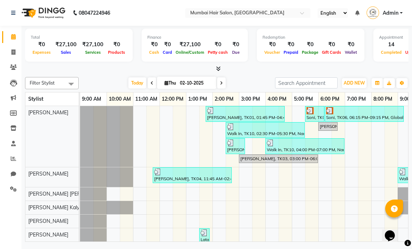
click at [238, 72] on div at bounding box center [216, 69] width 383 height 8
click at [223, 83] on span at bounding box center [221, 82] width 9 height 11
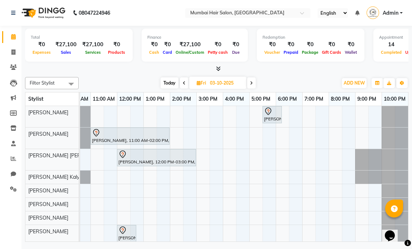
click at [183, 83] on icon at bounding box center [184, 83] width 3 height 4
type input "02-10-2025"
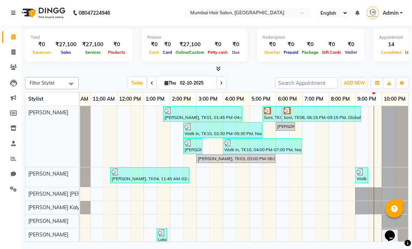
click at [187, 81] on input "02-10-2025" at bounding box center [196, 83] width 36 height 11
select select "10"
select select "2025"
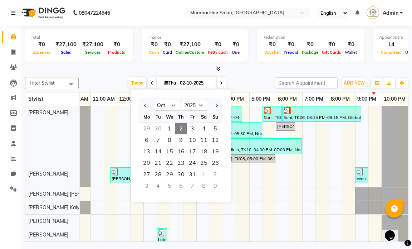
click at [183, 131] on span "2" at bounding box center [180, 128] width 11 height 11
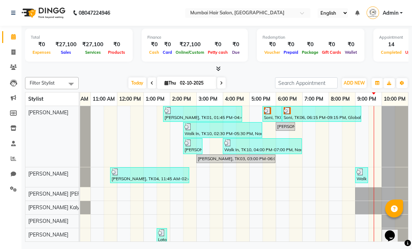
click at [220, 68] on icon at bounding box center [218, 68] width 5 height 5
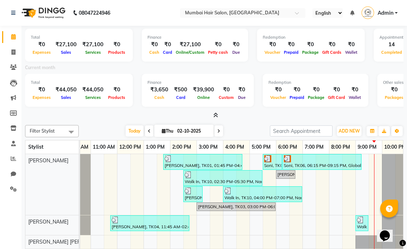
click at [216, 115] on icon at bounding box center [215, 114] width 5 height 5
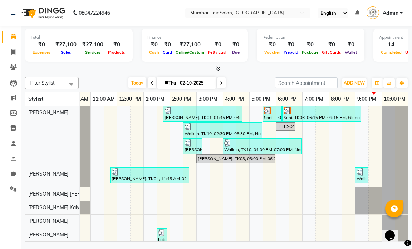
click at [197, 79] on input "02-10-2025" at bounding box center [196, 83] width 36 height 11
select select "10"
select select "2025"
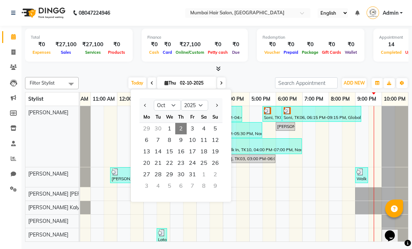
click at [179, 127] on span "2" at bounding box center [180, 128] width 11 height 11
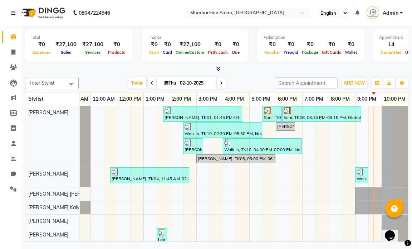
click at [237, 78] on div "Today Thu 02-10-2025" at bounding box center [176, 83] width 189 height 11
click at [11, 161] on span at bounding box center [13, 159] width 13 height 8
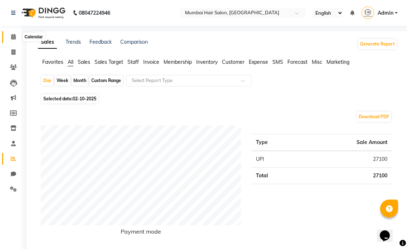
click at [15, 39] on icon at bounding box center [13, 36] width 5 height 5
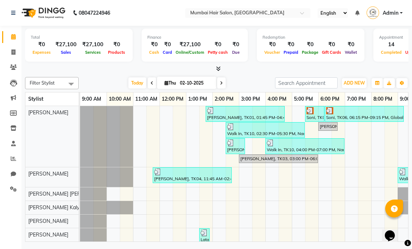
click at [194, 78] on input "02-10-2025" at bounding box center [196, 83] width 36 height 11
select select "10"
select select "2025"
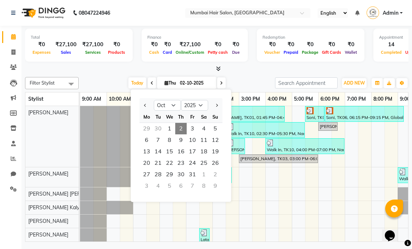
click at [181, 129] on span "2" at bounding box center [180, 128] width 11 height 11
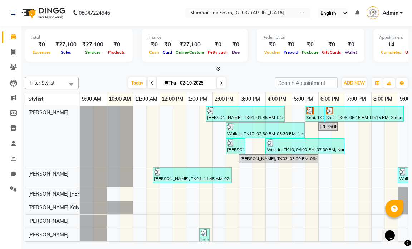
click at [234, 82] on div "Today Thu 02-10-2025" at bounding box center [176, 83] width 189 height 11
click at [200, 79] on input "02-10-2025" at bounding box center [196, 83] width 36 height 11
select select "10"
select select "2025"
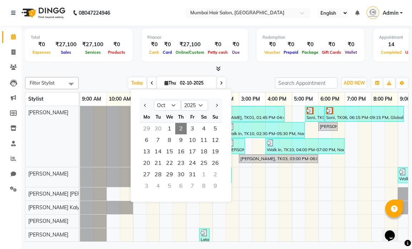
click at [178, 130] on span "2" at bounding box center [180, 128] width 11 height 11
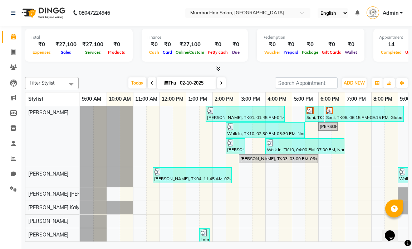
click at [188, 84] on input "02-10-2025" at bounding box center [196, 83] width 36 height 11
select select "10"
select select "2025"
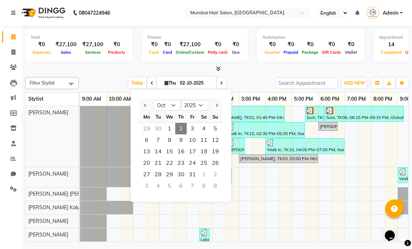
click at [182, 128] on span "2" at bounding box center [180, 128] width 11 height 11
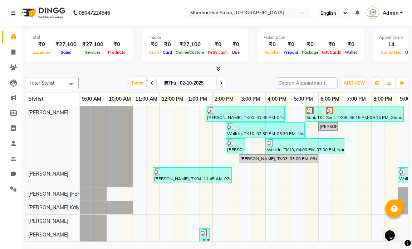
click at [266, 126] on div at bounding box center [265, 126] width 76 height 7
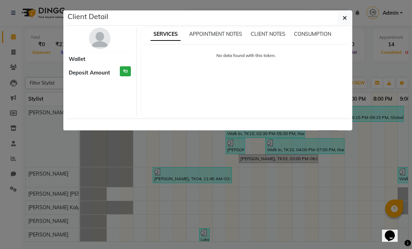
select select "3"
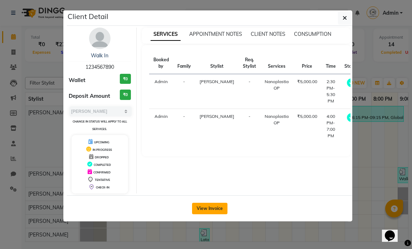
click at [216, 210] on button "View Invoice" at bounding box center [209, 207] width 35 height 11
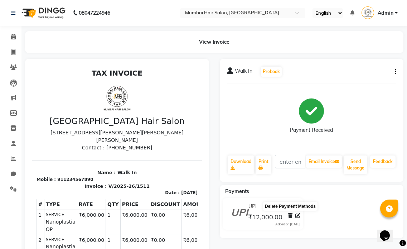
click at [288, 217] on icon at bounding box center [290, 215] width 4 height 5
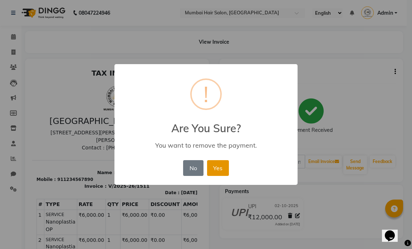
click at [212, 166] on button "Yes" at bounding box center [218, 168] width 22 height 16
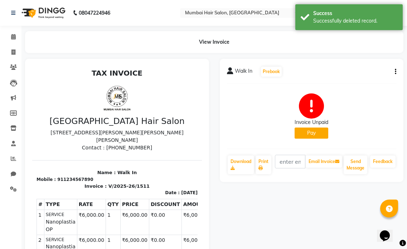
click at [396, 72] on icon "button" at bounding box center [395, 72] width 1 height 0
click at [350, 80] on div "Edit Invoice" at bounding box center [359, 80] width 49 height 9
select select "service"
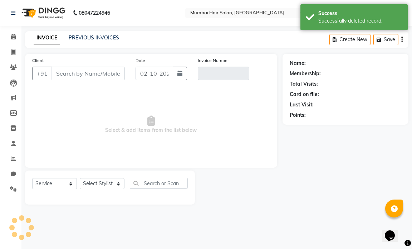
type input "1234567890"
type input "V/2025-26/1511"
select select "select"
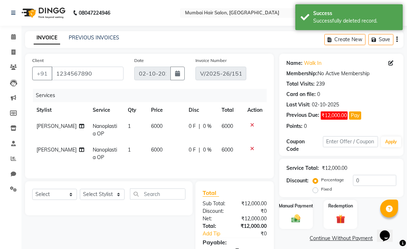
click at [151, 129] on span "6000" at bounding box center [156, 126] width 11 height 6
select select "66010"
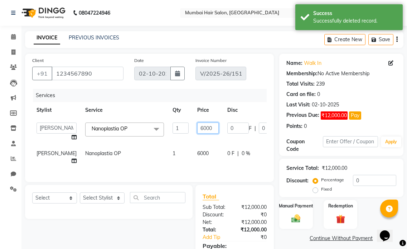
drag, startPoint x: 179, startPoint y: 126, endPoint x: 174, endPoint y: 126, distance: 5.0
click at [197, 126] on input "6000" at bounding box center [207, 127] width 21 height 11
type input "5000"
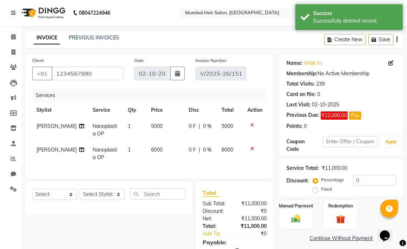
click at [172, 136] on td "5000" at bounding box center [165, 130] width 37 height 24
select select "66010"
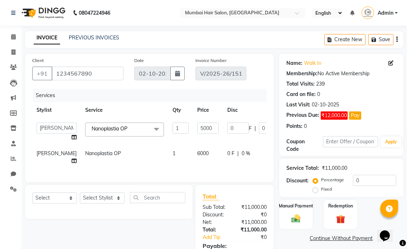
click at [197, 151] on span "6000" at bounding box center [202, 153] width 11 height 6
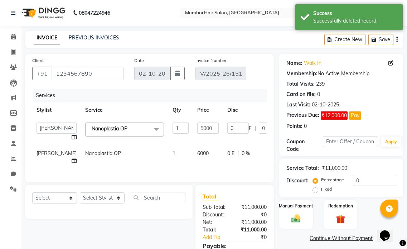
select select "66010"
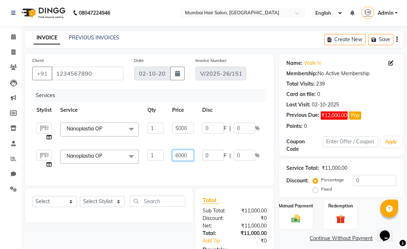
drag, startPoint x: 177, startPoint y: 155, endPoint x: 173, endPoint y: 155, distance: 4.0
click at [173, 155] on input "6000" at bounding box center [182, 155] width 21 height 11
type input "5000"
click at [177, 146] on td "5000" at bounding box center [183, 158] width 30 height 27
select select "66010"
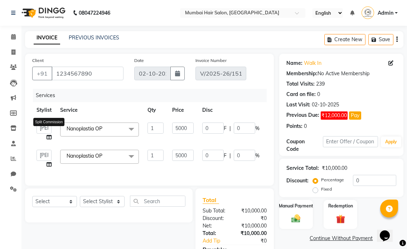
click at [50, 136] on icon at bounding box center [48, 136] width 5 height 5
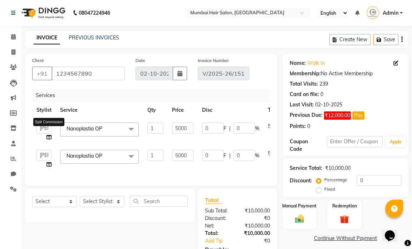
select select "66010"
select select "66012"
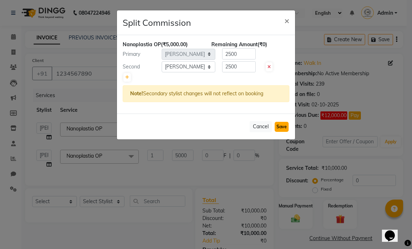
click at [276, 126] on button "Save" at bounding box center [282, 127] width 14 height 10
select select "Select"
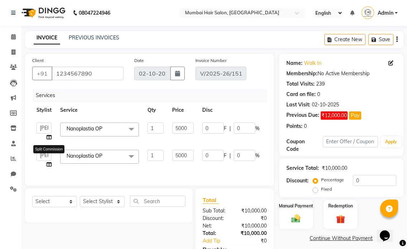
click at [49, 165] on icon at bounding box center [48, 164] width 5 height 5
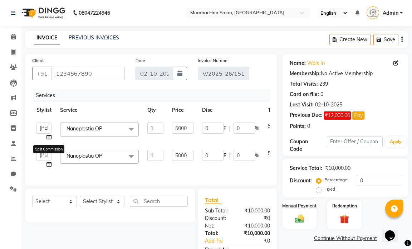
select select "66010"
select select "90526"
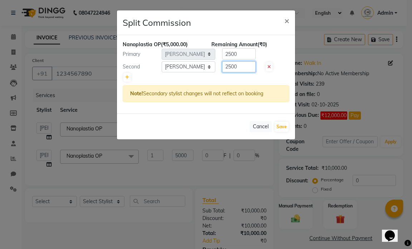
drag, startPoint x: 230, startPoint y: 66, endPoint x: 225, endPoint y: 66, distance: 5.4
click at [225, 66] on input "2500" at bounding box center [239, 66] width 34 height 11
type input "3000"
click at [229, 53] on input "2500" at bounding box center [239, 53] width 34 height 11
type input "2000"
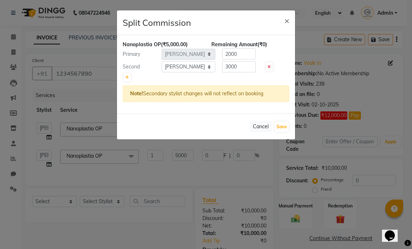
click at [252, 77] on div at bounding box center [206, 77] width 167 height 10
click at [279, 127] on button "Save" at bounding box center [282, 127] width 14 height 10
select select "Select"
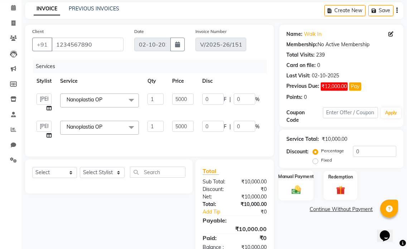
scroll to position [54, 0]
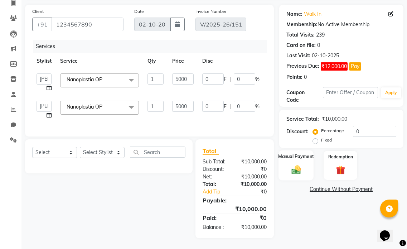
click at [302, 167] on img at bounding box center [295, 169] width 15 height 11
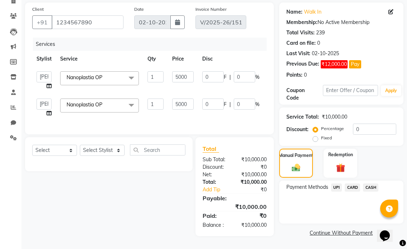
drag, startPoint x: 341, startPoint y: 185, endPoint x: 337, endPoint y: 184, distance: 3.6
click at [340, 185] on span "UPI" at bounding box center [336, 187] width 11 height 8
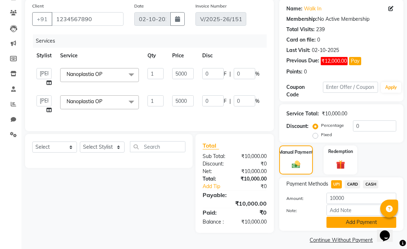
click at [341, 218] on button "Add Payment" at bounding box center [361, 221] width 70 height 11
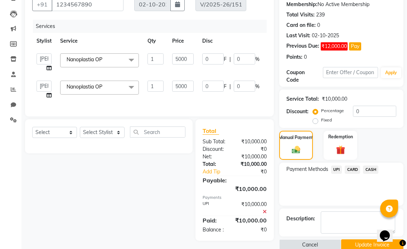
scroll to position [81, 0]
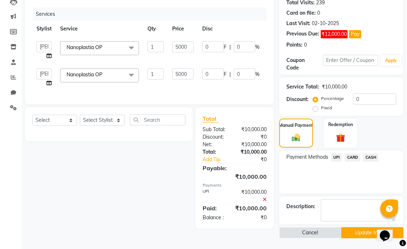
click at [354, 230] on button "Update Invoice" at bounding box center [372, 232] width 62 height 11
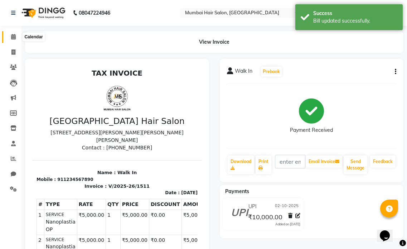
click at [14, 35] on icon at bounding box center [13, 36] width 5 height 5
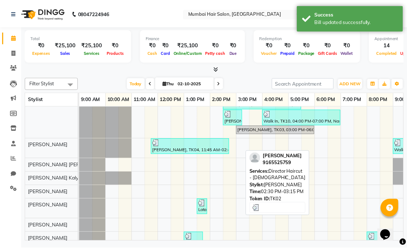
scroll to position [36, 0]
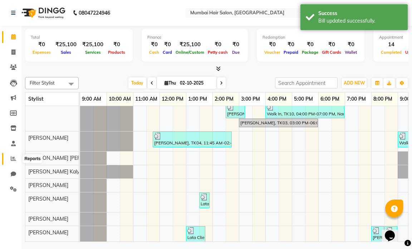
click at [13, 160] on icon at bounding box center [13, 158] width 5 height 5
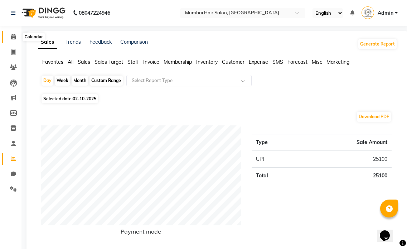
click at [14, 37] on icon at bounding box center [13, 36] width 5 height 5
